Goal: Book appointment/travel/reservation

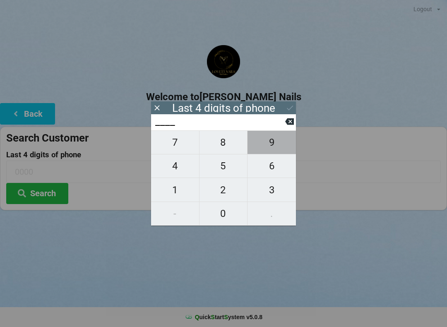
click at [281, 142] on span "9" at bounding box center [272, 142] width 48 height 17
type input "9___"
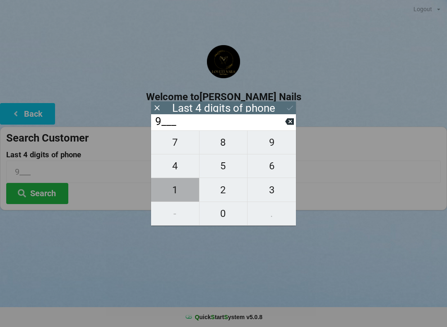
click at [183, 195] on span "1" at bounding box center [175, 189] width 48 height 17
type input "91__"
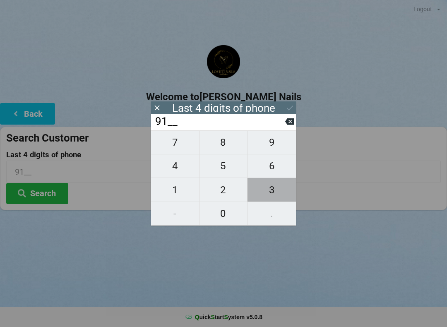
click at [282, 195] on span "3" at bounding box center [272, 189] width 48 height 17
type input "913_"
click at [185, 145] on span "7" at bounding box center [175, 142] width 48 height 17
type input "9137"
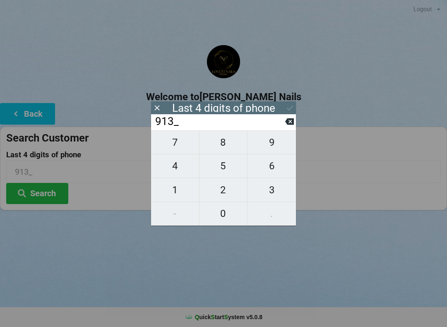
type input "9137"
click at [36, 195] on button "Search" at bounding box center [37, 193] width 62 height 21
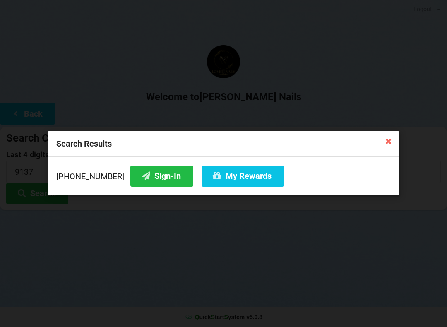
click at [156, 180] on button "Sign-In" at bounding box center [161, 176] width 63 height 21
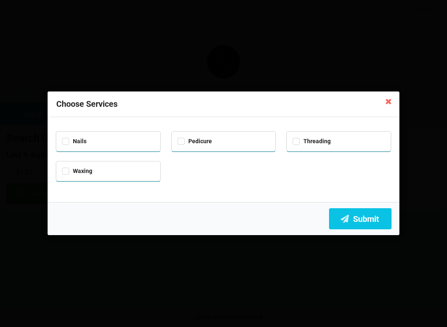
click at [226, 141] on div "Pedicure" at bounding box center [224, 141] width 92 height 10
checkbox input "true"
click at [372, 219] on button "Submit" at bounding box center [360, 218] width 63 height 21
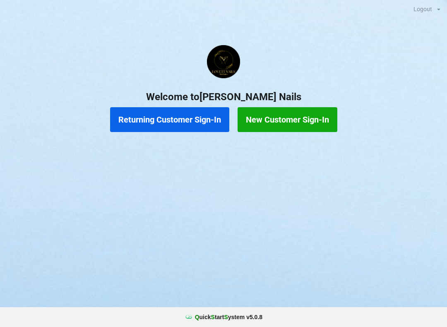
click at [157, 121] on button "Returning Customer Sign-In" at bounding box center [169, 119] width 119 height 25
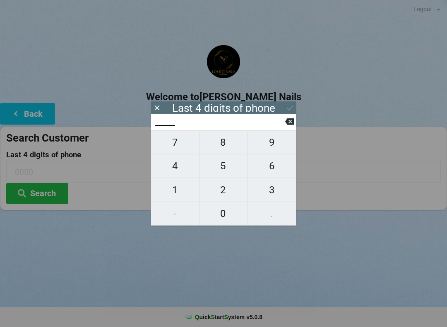
click at [230, 167] on span "5" at bounding box center [224, 165] width 48 height 17
type input "5___"
click at [176, 175] on span "4" at bounding box center [175, 165] width 48 height 17
type input "54__"
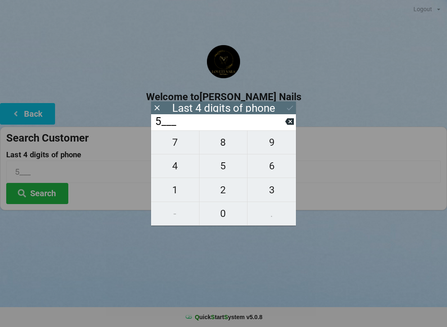
type input "54__"
click at [271, 195] on span "3" at bounding box center [272, 189] width 48 height 17
type input "543_"
click at [226, 224] on button "0" at bounding box center [224, 214] width 48 height 24
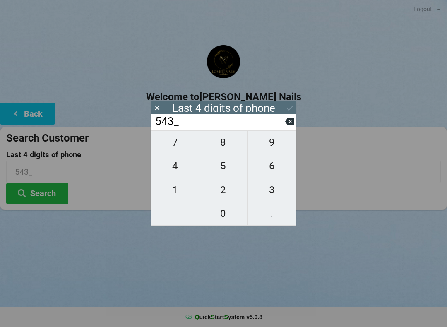
type input "5430"
click at [43, 202] on button "Search" at bounding box center [37, 193] width 62 height 21
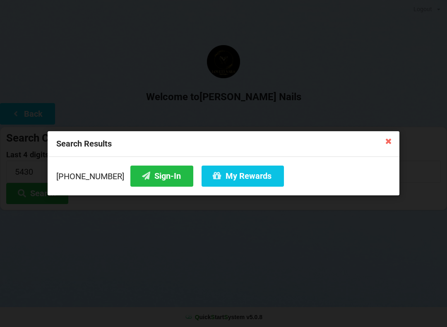
click at [145, 181] on button "Sign-In" at bounding box center [161, 176] width 63 height 21
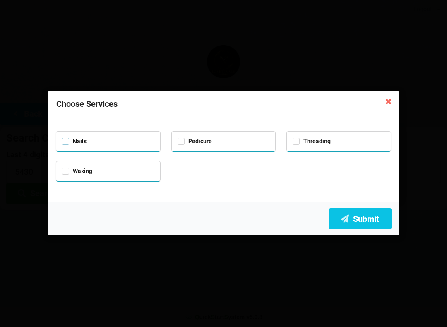
click at [72, 143] on label "Nails" at bounding box center [74, 141] width 24 height 7
click at [60, 137] on div "Nails" at bounding box center [108, 141] width 104 height 19
checkbox input "false"
click at [202, 143] on label "Pedicure" at bounding box center [195, 141] width 34 height 7
checkbox input "true"
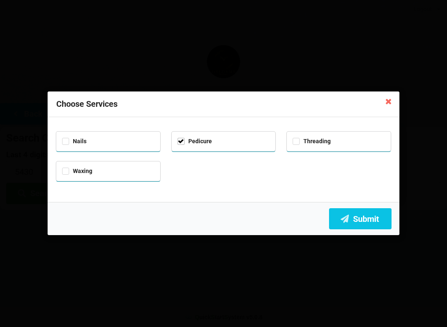
click at [360, 223] on button "Submit" at bounding box center [360, 218] width 63 height 21
